Goal: Navigation & Orientation: Find specific page/section

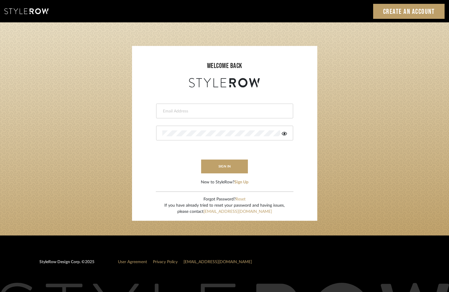
click at [232, 112] on input "email" at bounding box center [223, 111] width 123 height 6
type input "ashley@winnieandcointeriors.com"
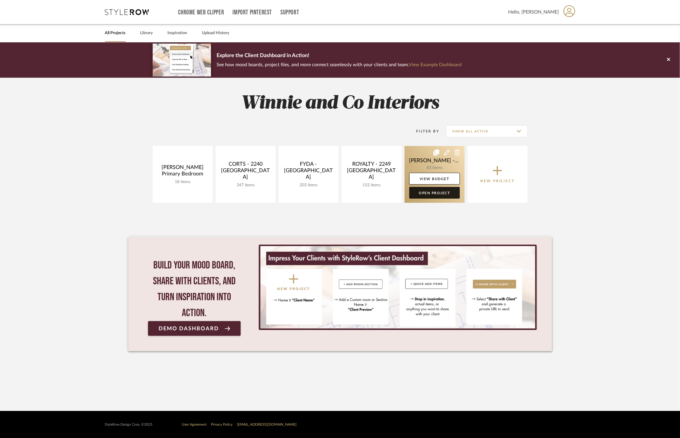
click at [433, 194] on link "Open Project" at bounding box center [434, 193] width 51 height 12
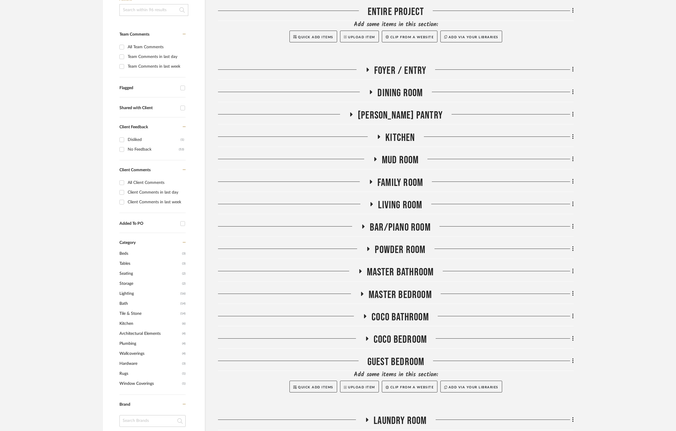
scroll to position [148, 0]
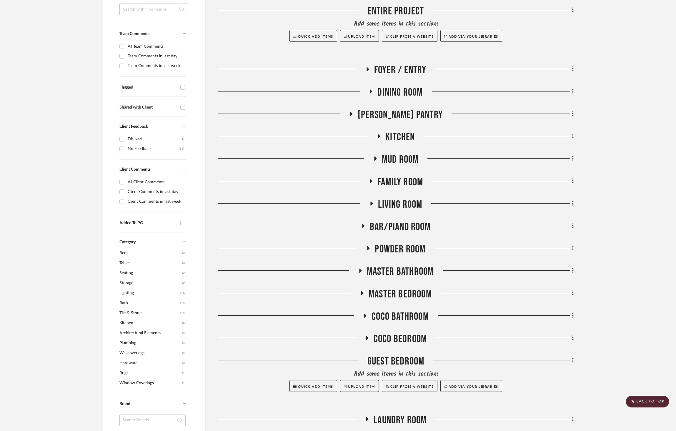
click at [409, 109] on span "[PERSON_NAME] Pantry" at bounding box center [400, 115] width 85 height 13
